Goal: Task Accomplishment & Management: Manage account settings

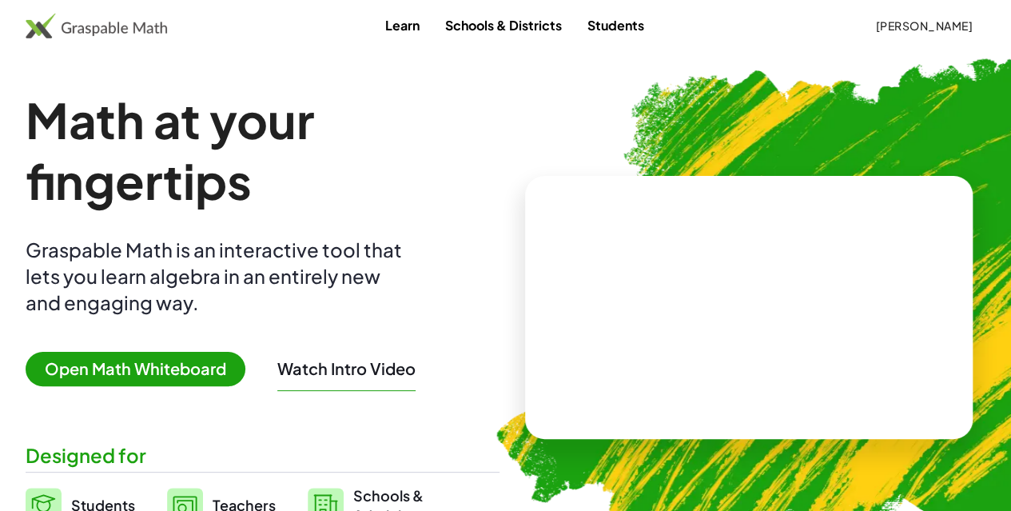
click at [642, 24] on link "Students" at bounding box center [616, 25] width 82 height 30
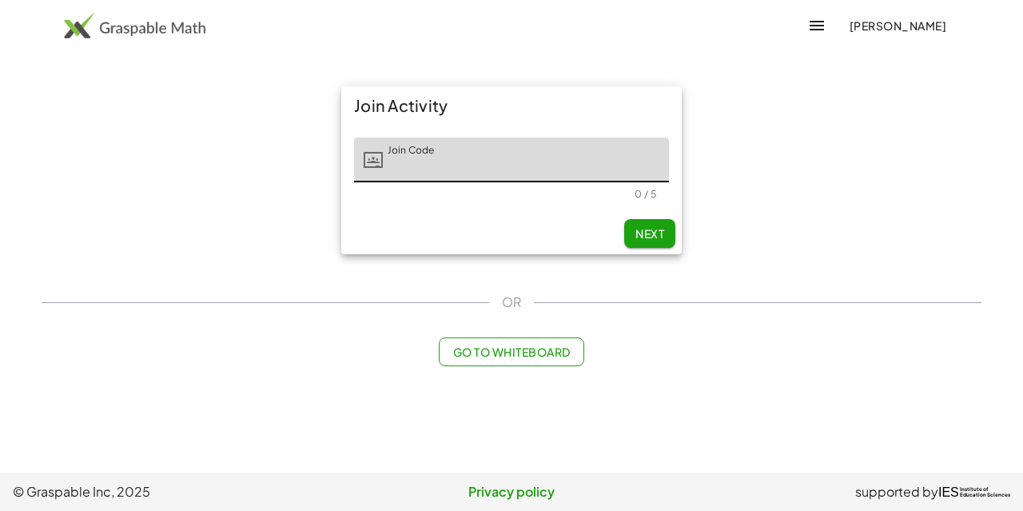
click at [597, 321] on div "Join Activity Join Code Join Code 0 / 5 Next OR Go to Whiteboard" at bounding box center [511, 226] width 959 height 299
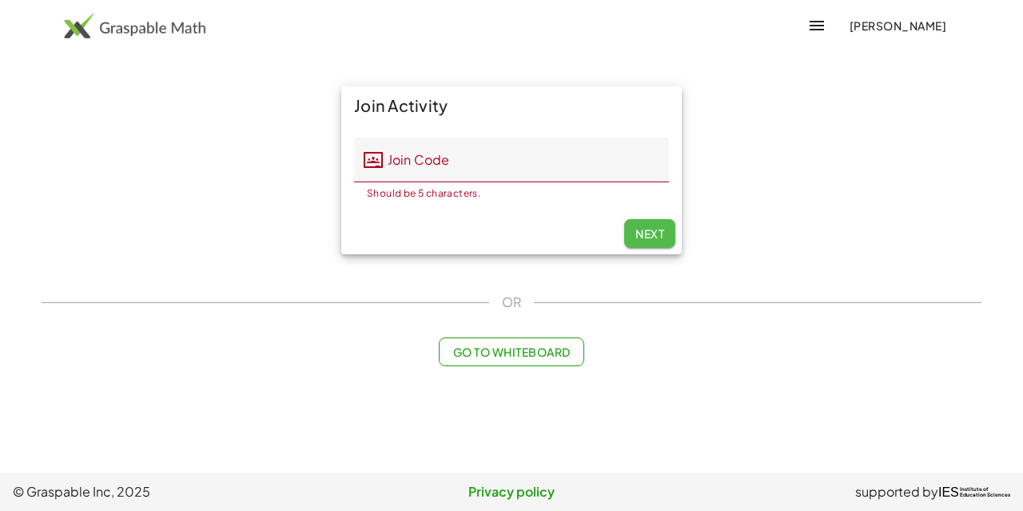
click at [649, 239] on span "Next" at bounding box center [650, 233] width 29 height 14
click at [139, 400] on main "Join Activity Join Code Join Code Should be 5 characters. 0 / 5 Next OR Go to W…" at bounding box center [511, 236] width 1023 height 472
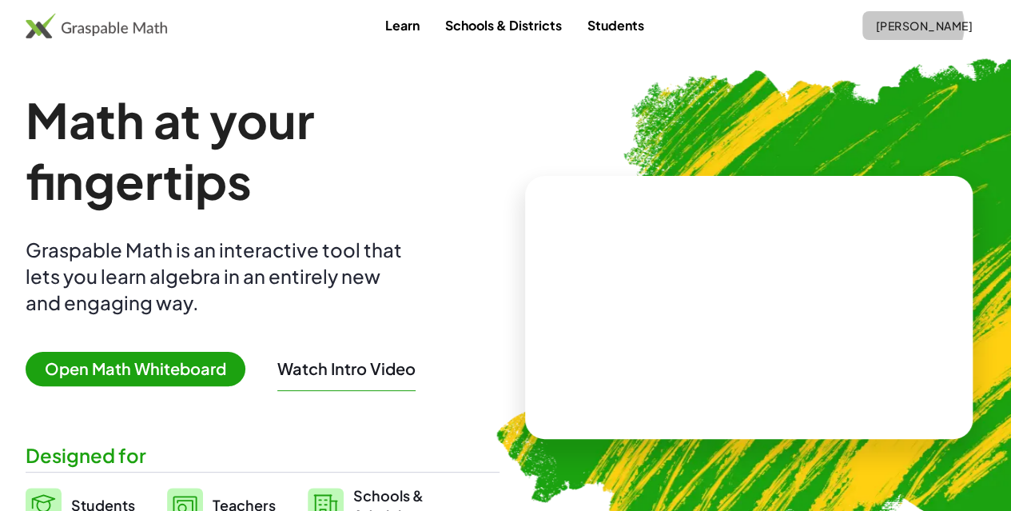
click at [889, 25] on span "[PERSON_NAME]" at bounding box center [924, 25] width 98 height 14
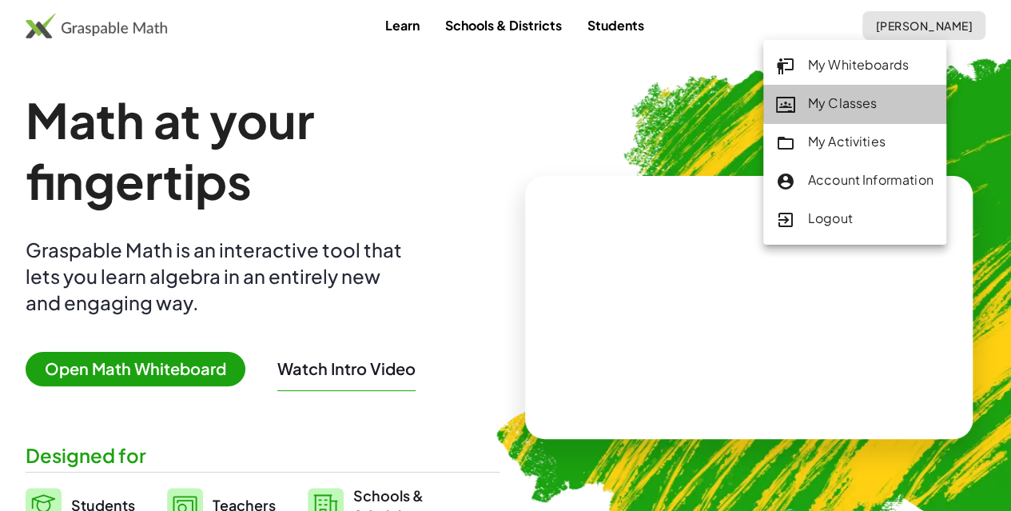
click at [861, 105] on div "My Classes" at bounding box center [854, 104] width 157 height 21
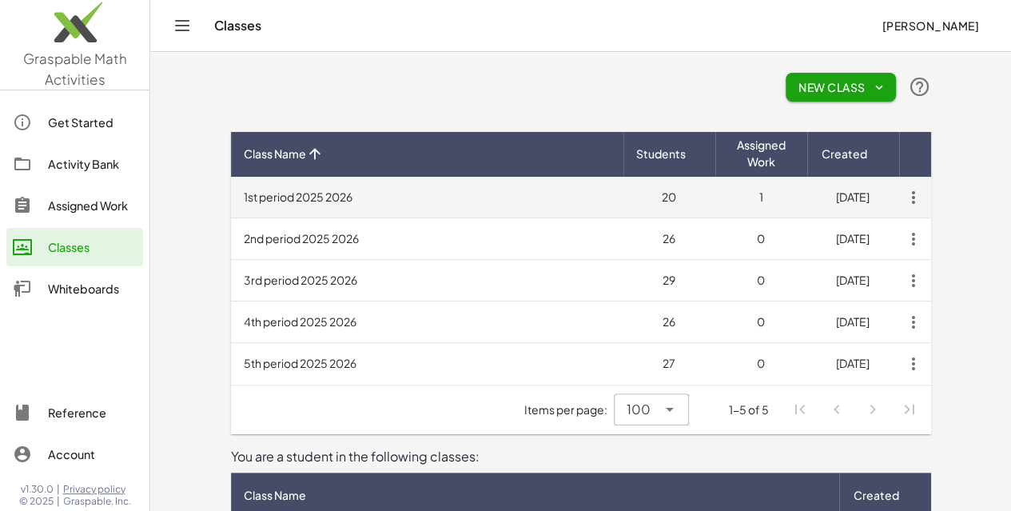
click at [231, 204] on td "1st period 2025 2026" at bounding box center [427, 198] width 393 height 42
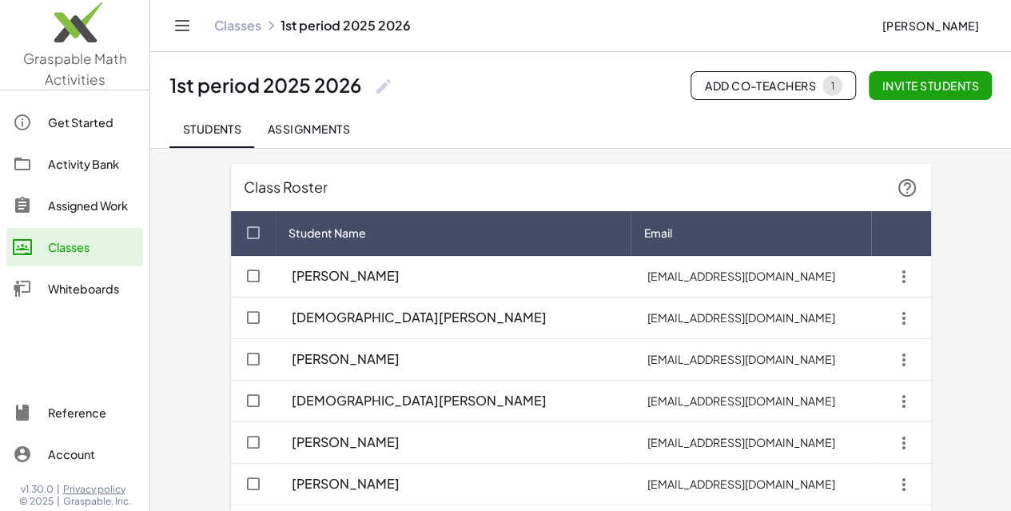
click at [919, 316] on icon "button" at bounding box center [904, 318] width 29 height 29
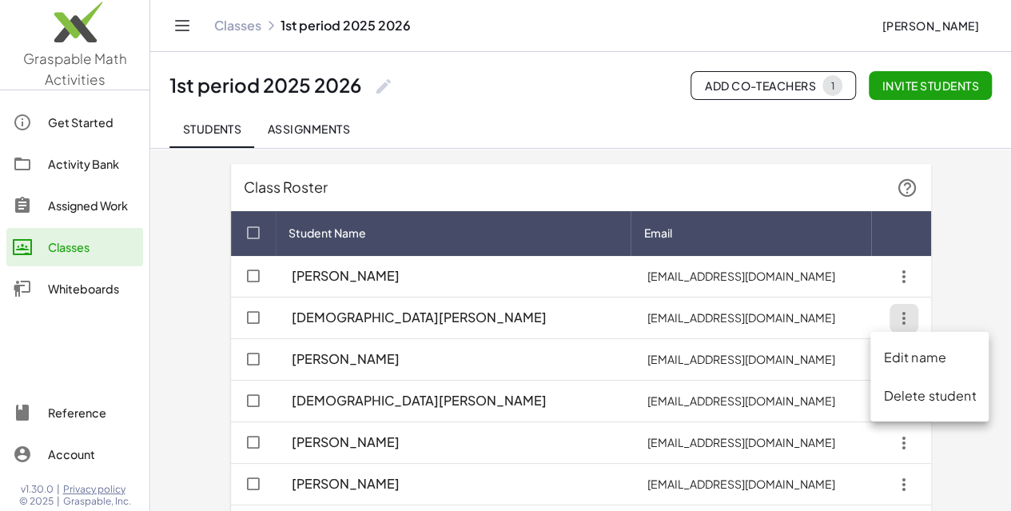
click at [942, 399] on div "Delete student" at bounding box center [929, 395] width 93 height 19
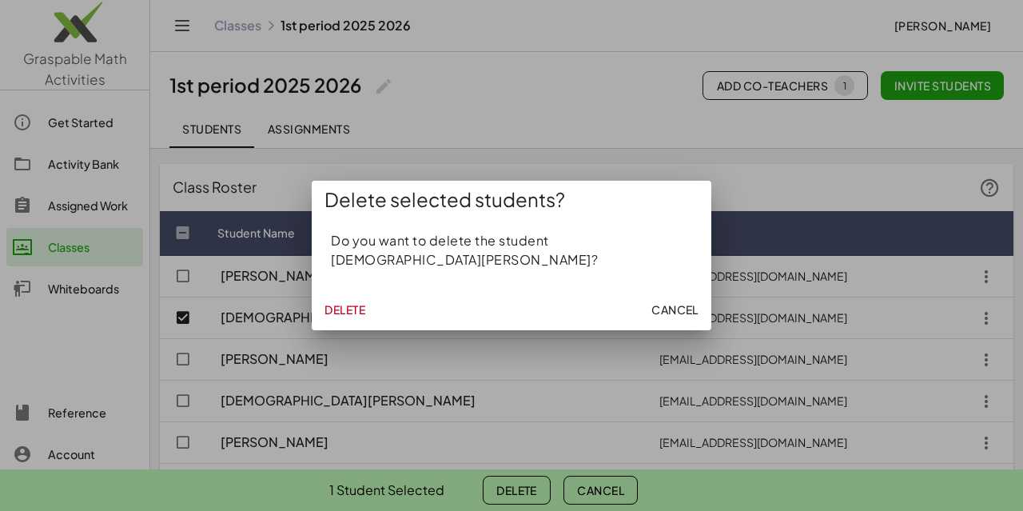
click at [360, 302] on span "Delete" at bounding box center [345, 309] width 41 height 14
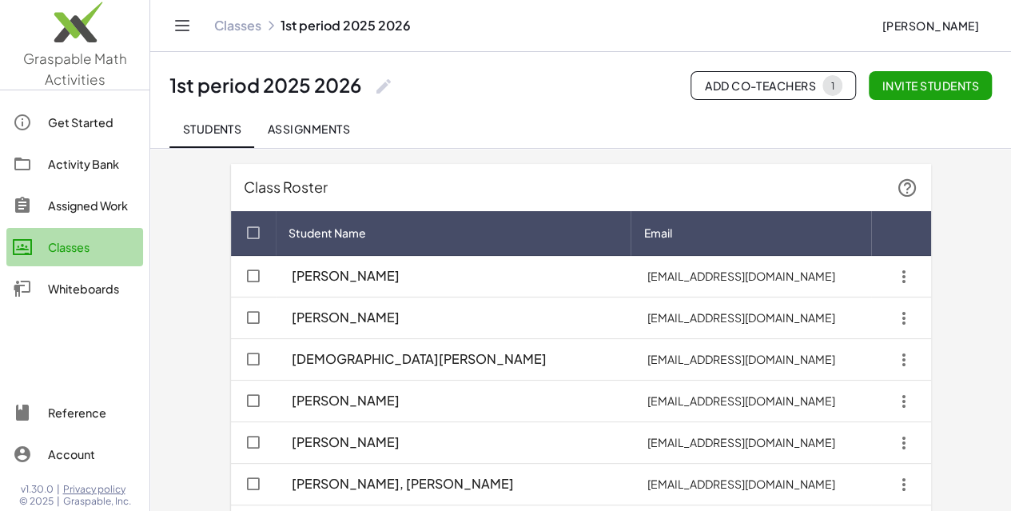
click at [81, 237] on div "Classes" at bounding box center [92, 246] width 89 height 19
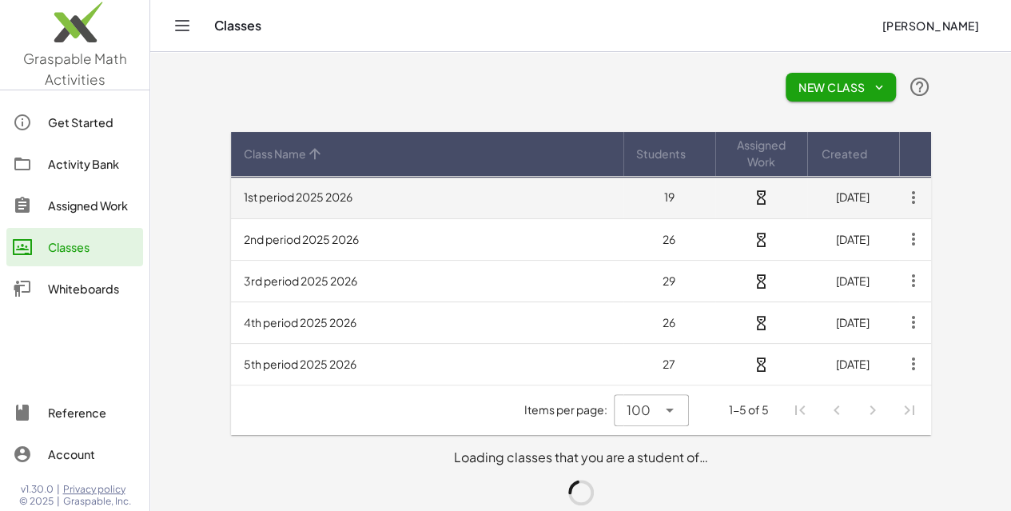
click at [258, 197] on td "1st period 2025 2026" at bounding box center [427, 198] width 393 height 42
